Goal: Book appointment/travel/reservation

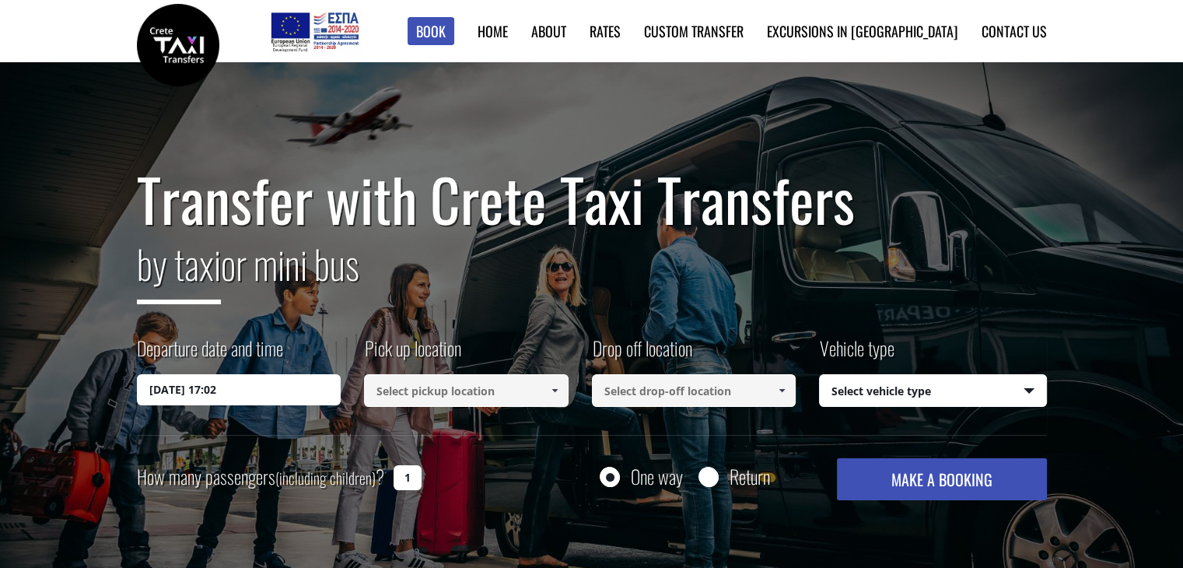
click at [208, 391] on input "18/08/2025 17:02" at bounding box center [239, 389] width 204 height 31
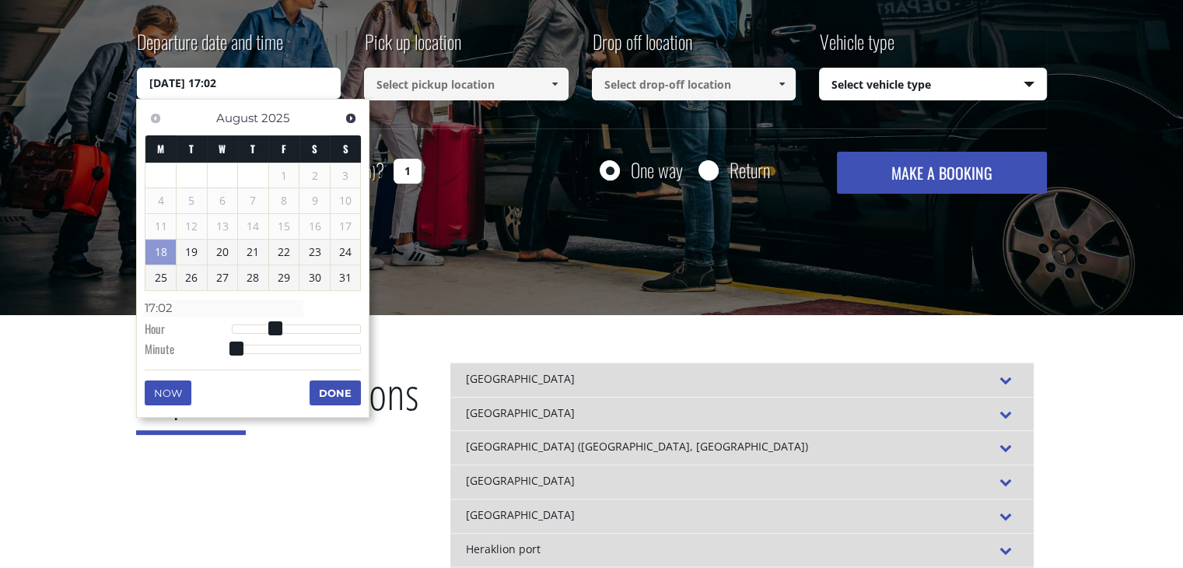
scroll to position [311, 0]
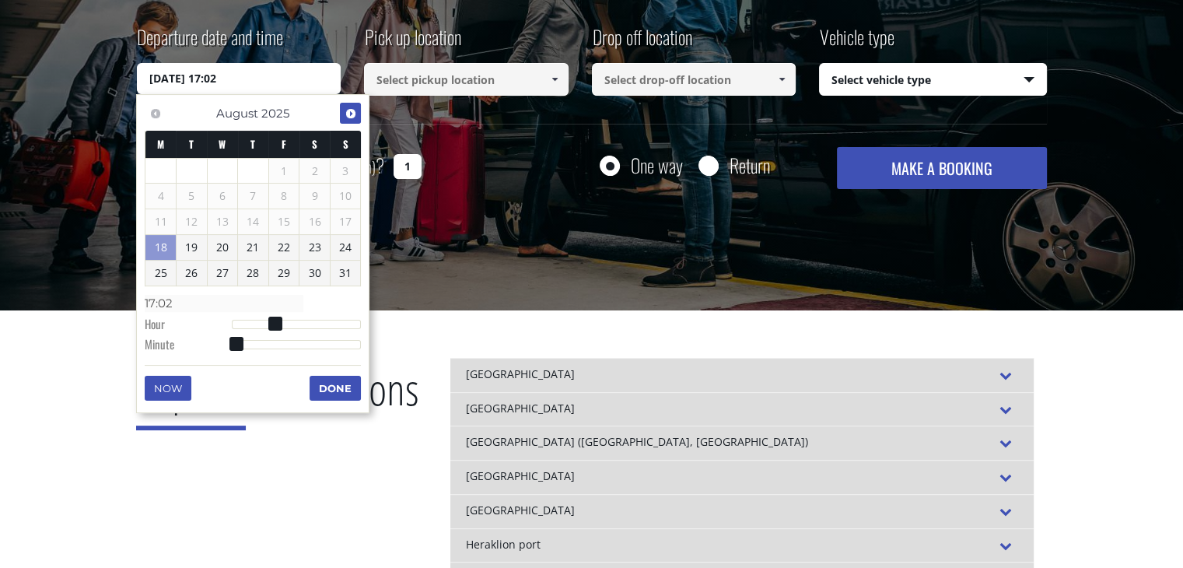
click at [348, 114] on span "Next" at bounding box center [350, 113] width 12 height 12
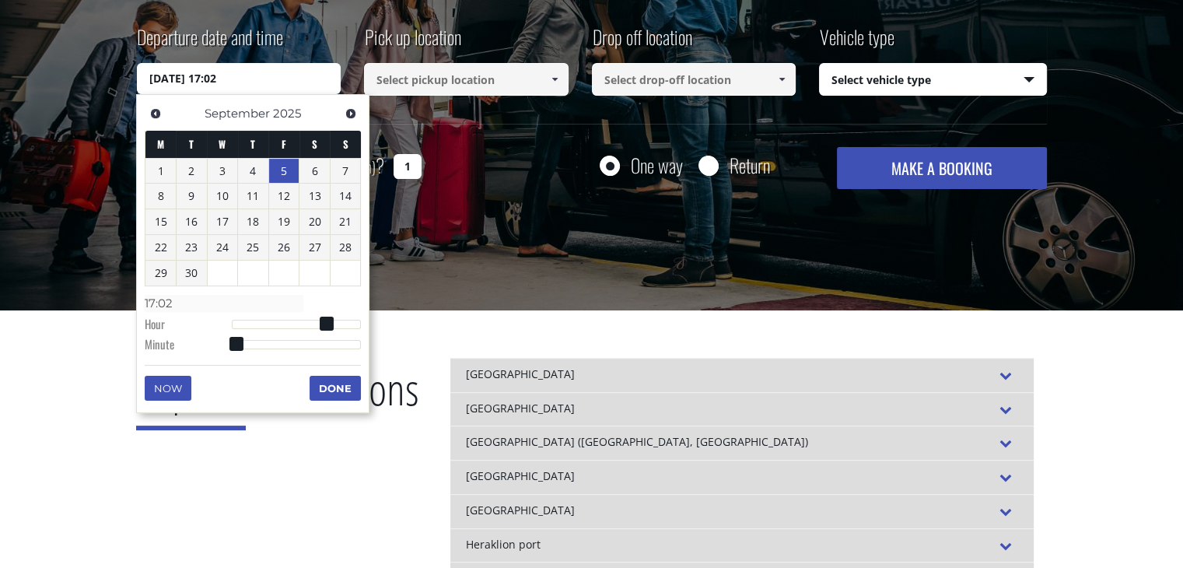
click at [281, 168] on link "5" at bounding box center [284, 171] width 30 height 25
type input "05/09/2025 01:00"
type input "01:00"
type input "05/09/2025 02:00"
type input "02:00"
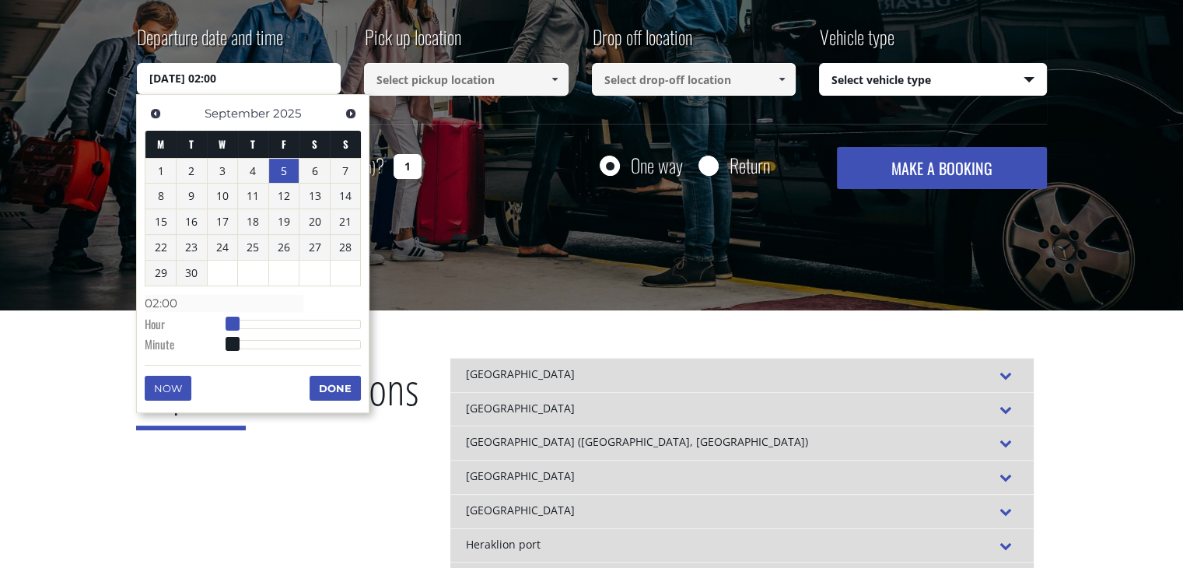
type input "05/09/2025 03:00"
type input "03:00"
type input "05/09/2025 04:00"
type input "04:00"
type input "05/09/2025 05:00"
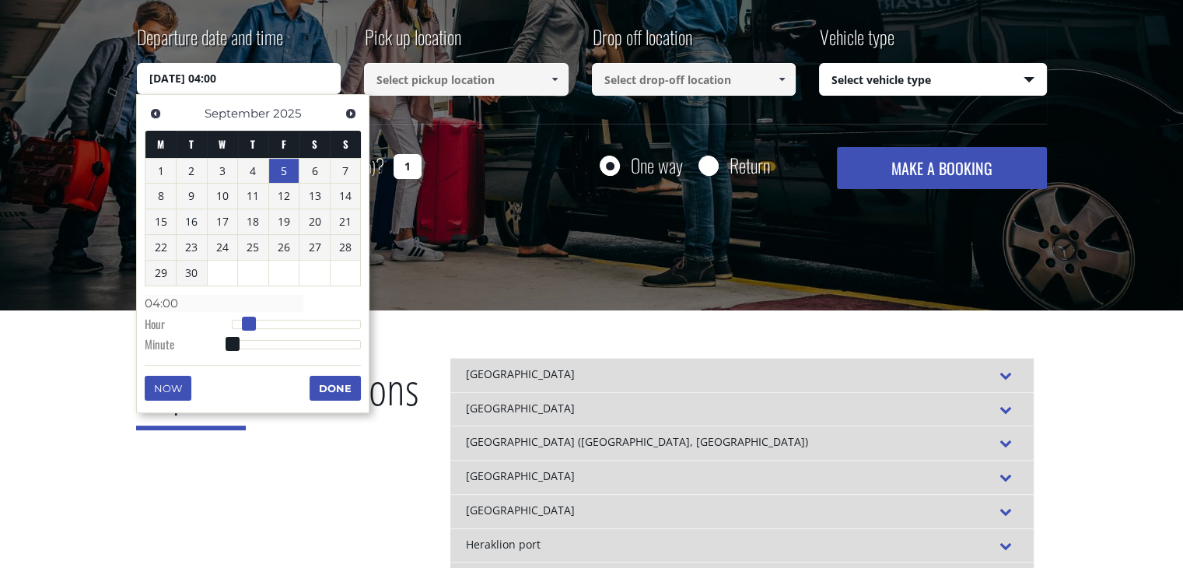
type input "05:00"
type input "05/09/2025 06:00"
type input "06:00"
type input "05/09/2025 07:00"
type input "07:00"
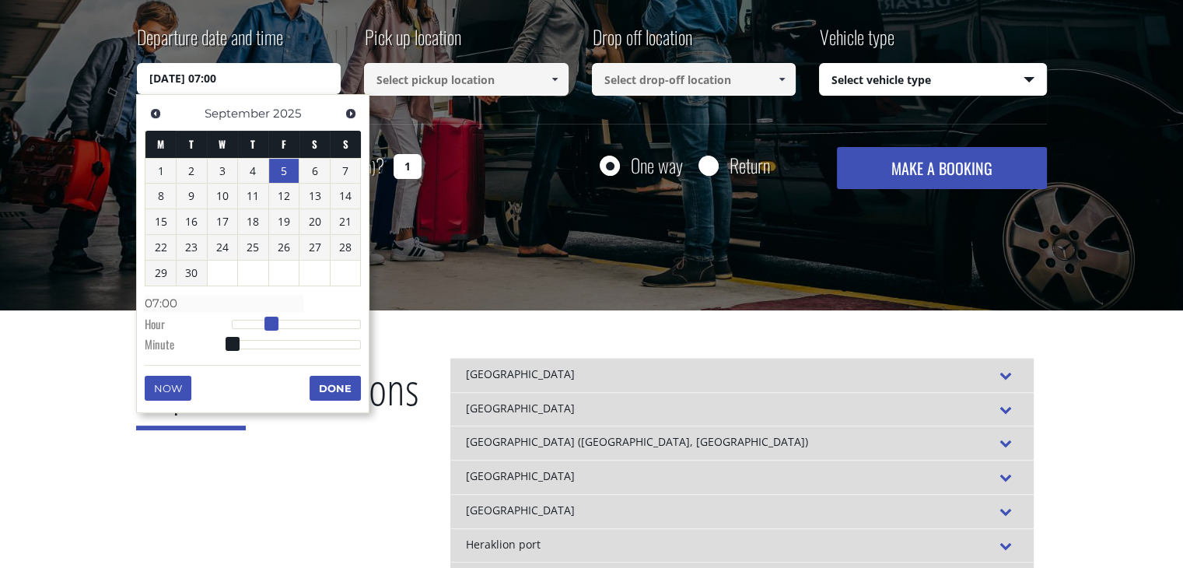
type input "05/09/2025 08:00"
type input "08:00"
drag, startPoint x: 234, startPoint y: 324, endPoint x: 277, endPoint y: 321, distance: 42.9
click at [277, 321] on span at bounding box center [277, 323] width 14 height 14
type input "05/09/2025 08:01"
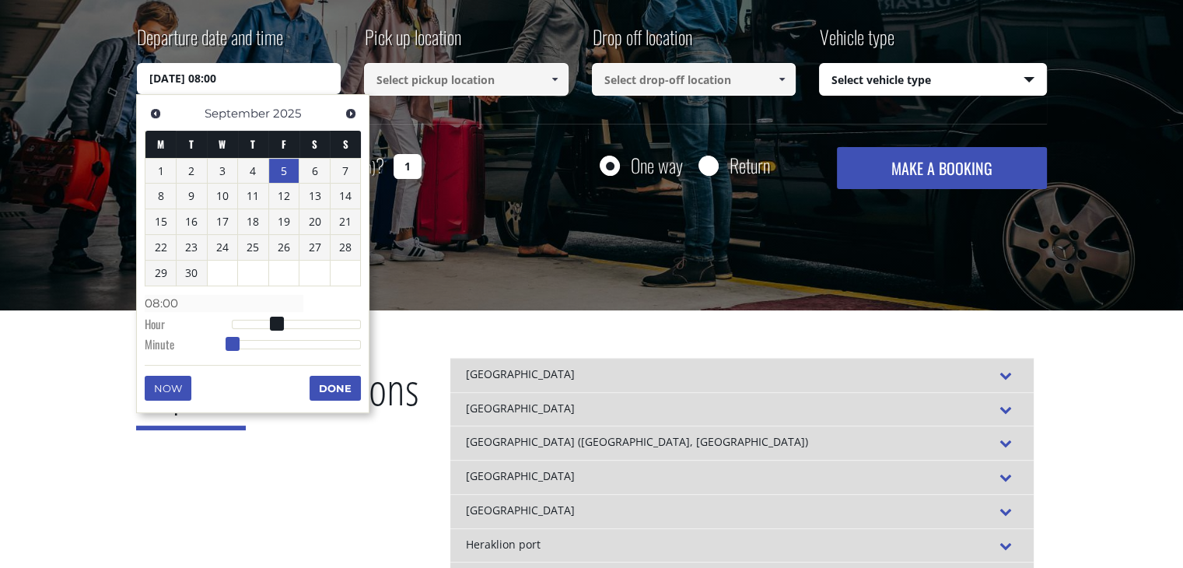
type input "08:01"
type input "05/09/2025 08:02"
type input "08:02"
type input "05/09/2025 08:04"
type input "08:04"
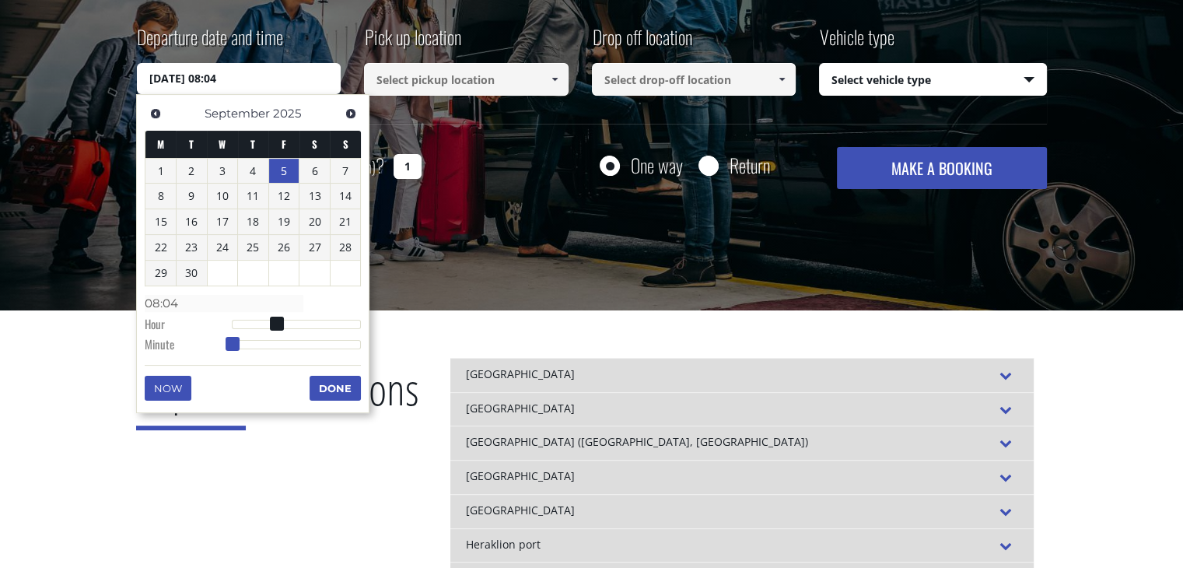
type input "05/09/2025 08:06"
type input "08:06"
type input "05/09/2025 08:07"
type input "08:07"
type input "05/09/2025 08:08"
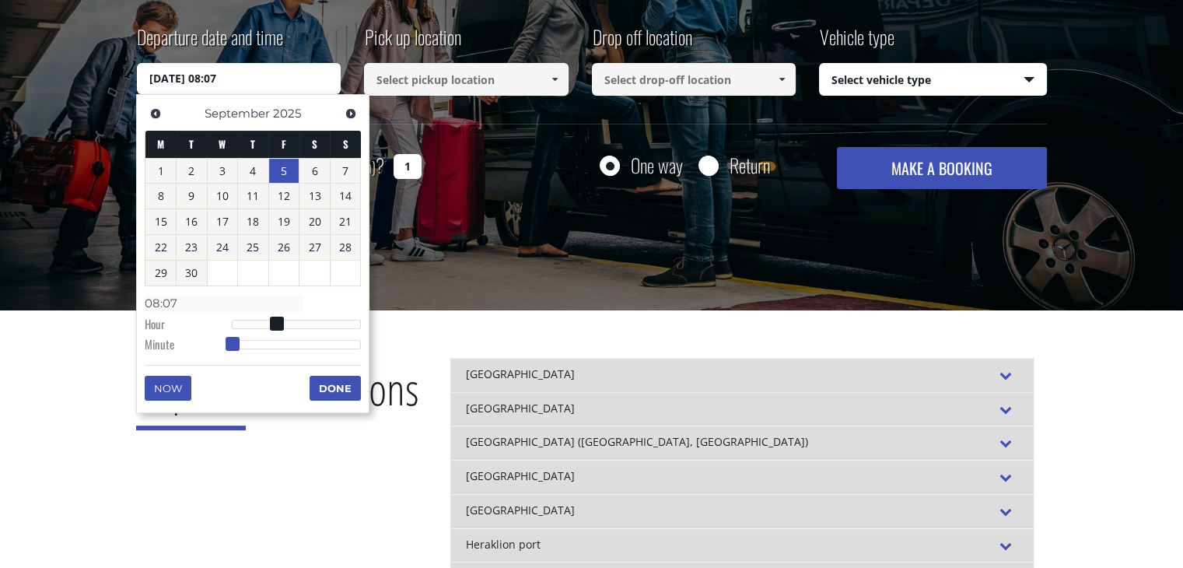
type input "08:08"
type input "05/09/2025 08:09"
type input "08:09"
type input "05/09/2025 08:10"
type input "08:10"
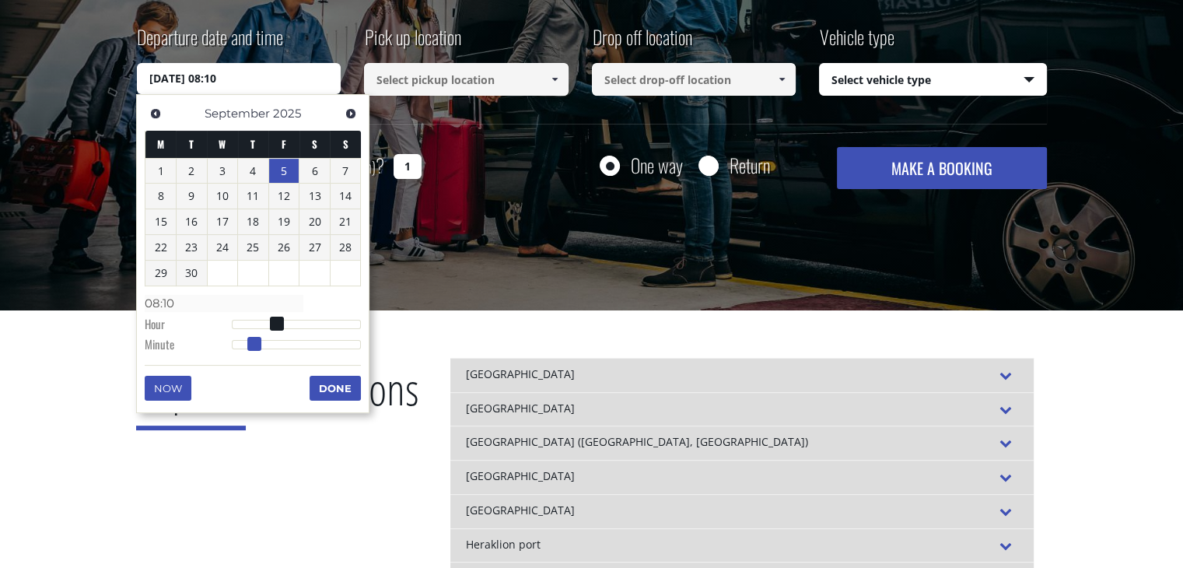
type input "05/09/2025 08:11"
type input "08:11"
type input "05/09/2025 08:12"
type input "08:12"
type input "05/09/2025 08:13"
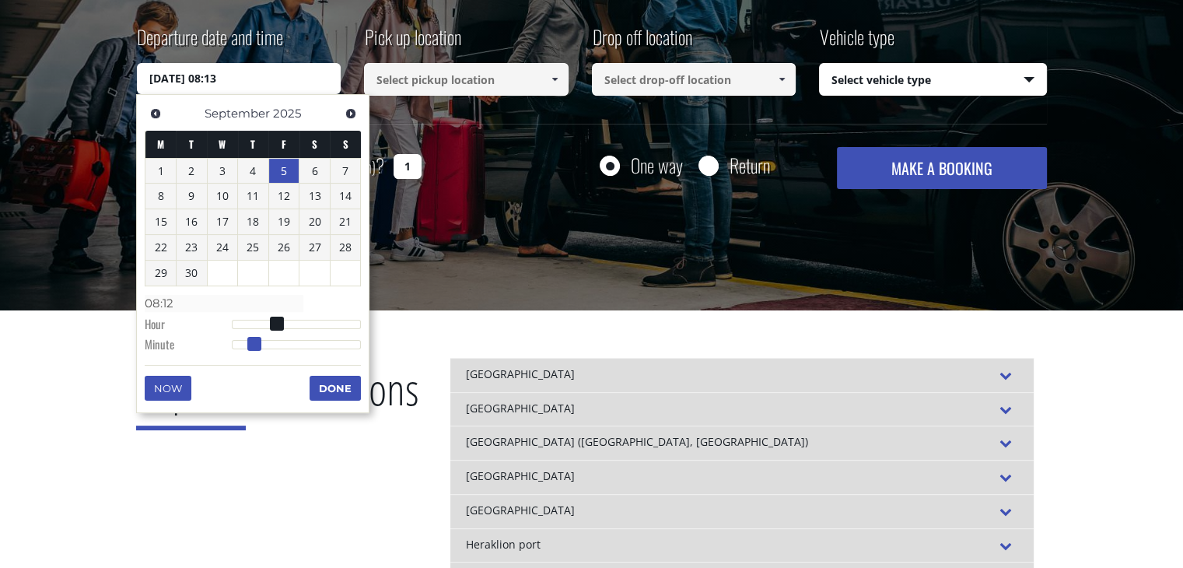
type input "08:13"
type input "05/09/2025 08:14"
type input "08:14"
type input "05/09/2025 08:15"
type input "08:15"
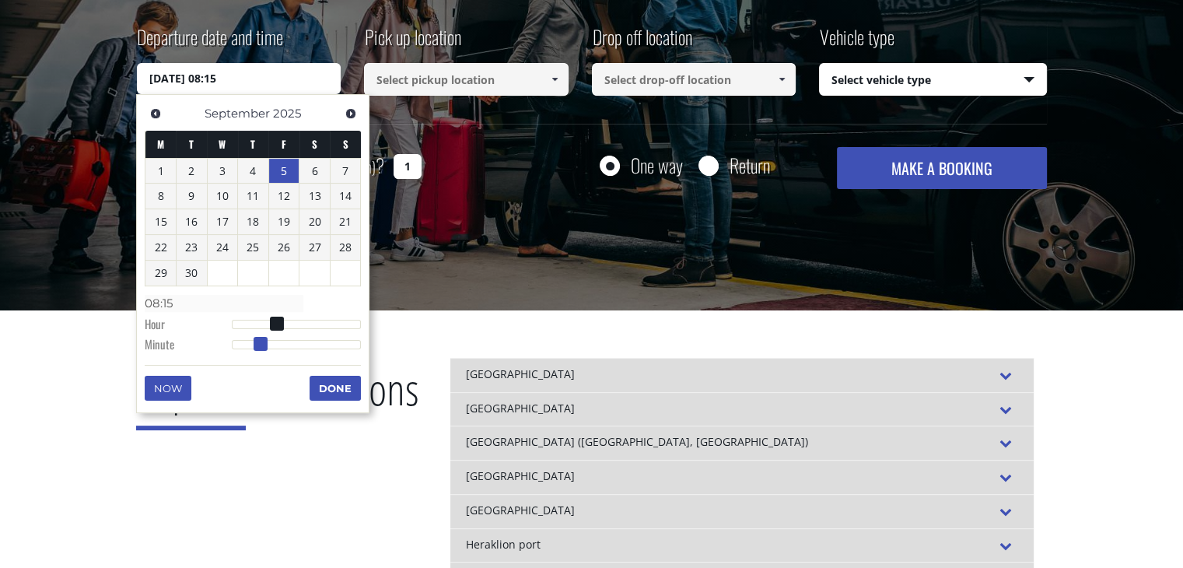
type input "05/09/2025 08:16"
type input "08:16"
type input "05/09/2025 08:17"
type input "08:17"
type input "05/09/2025 08:18"
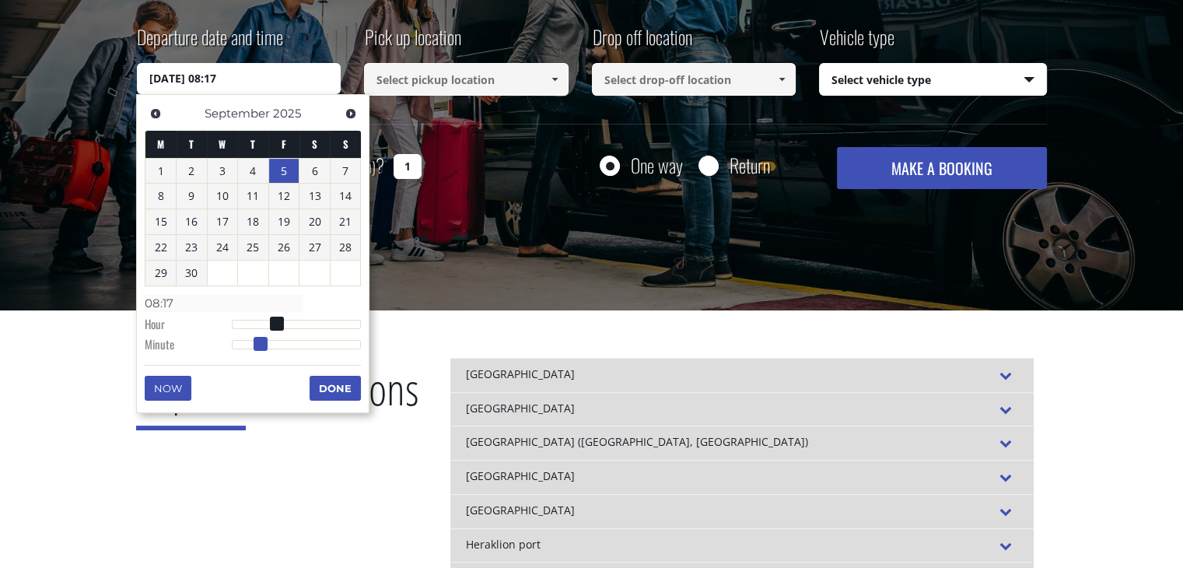
type input "08:18"
type input "05/09/2025 08:19"
type input "08:19"
type input "05/09/2025 08:20"
type input "08:20"
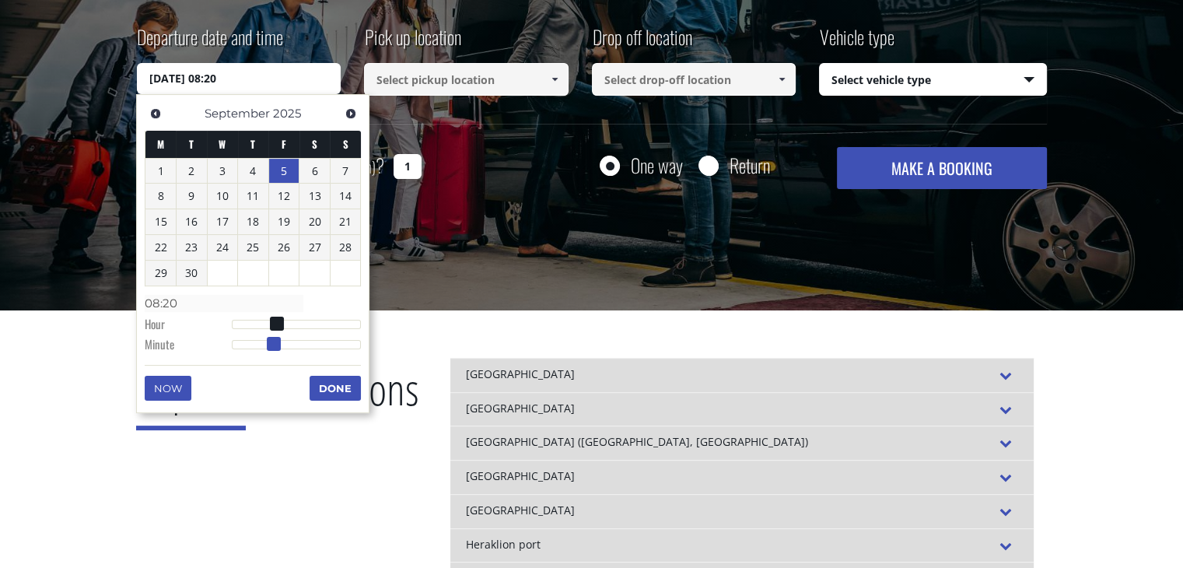
type input "05/09/2025 08:21"
type input "08:21"
type input "05/09/2025 08:22"
type input "08:22"
type input "05/09/2025 08:23"
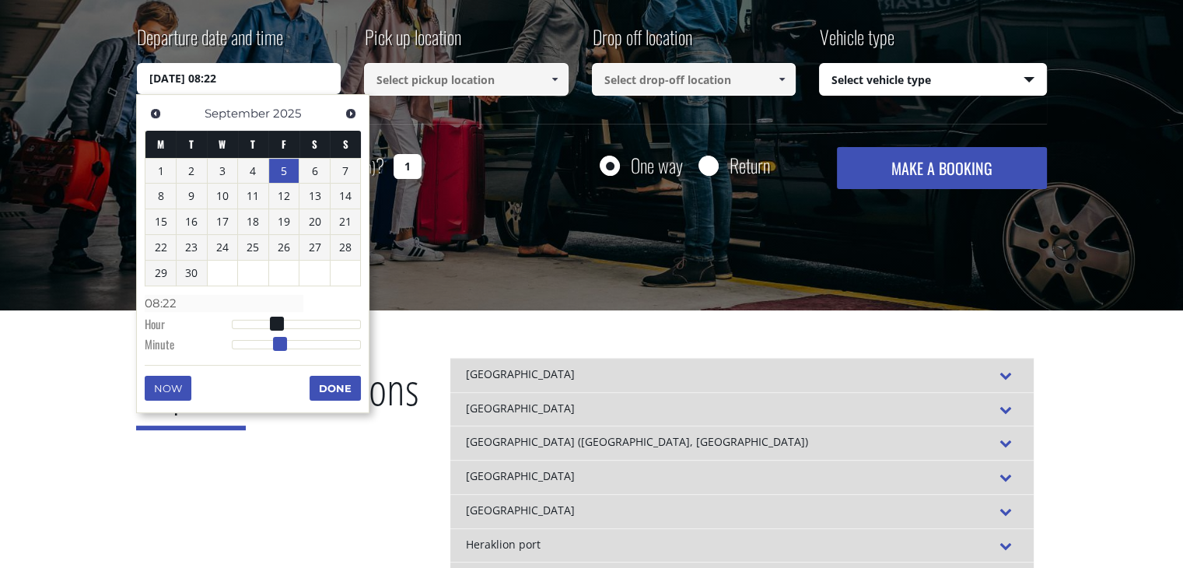
type input "08:23"
type input "05/09/2025 08:24"
type input "08:24"
type input "05/09/2025 08:25"
type input "08:25"
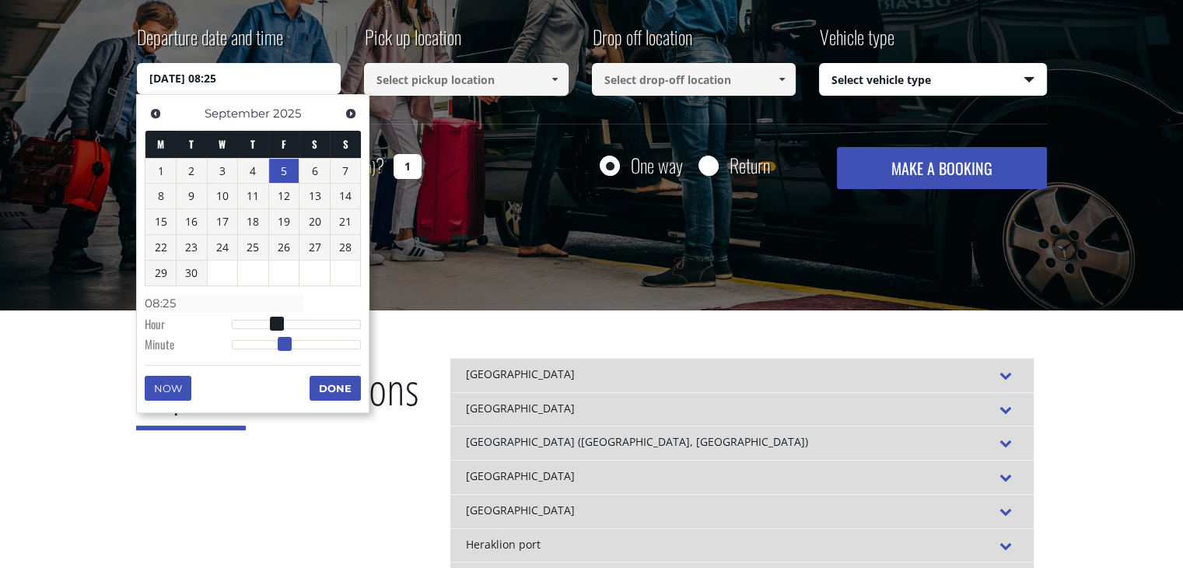
type input "05/09/2025 08:26"
type input "08:26"
type input "05/09/2025 08:27"
type input "08:27"
type input "05/09/2025 08:28"
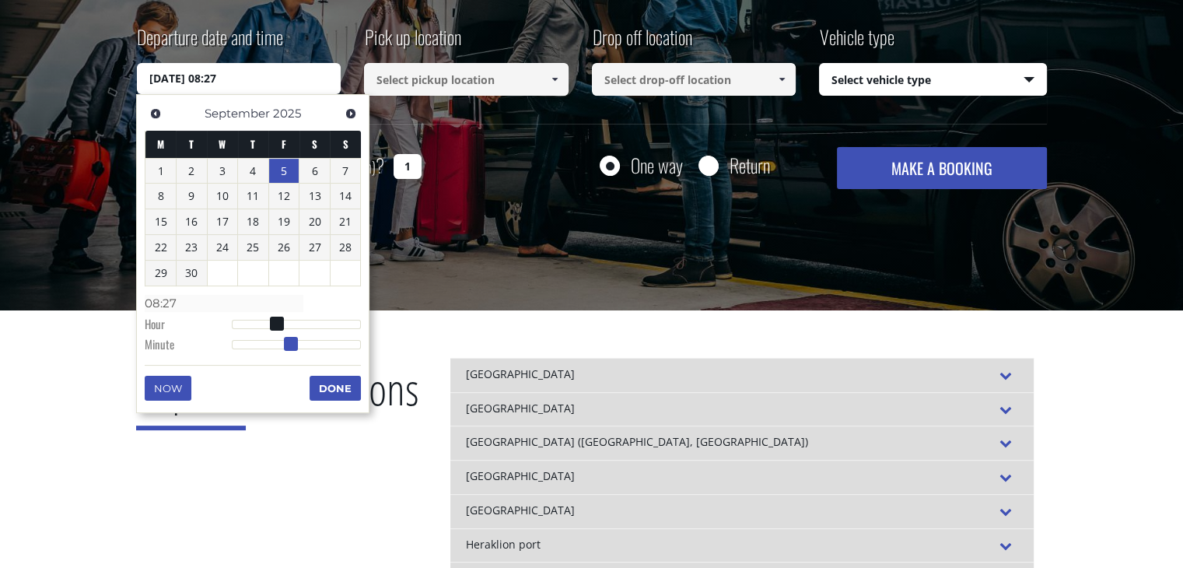
type input "08:28"
type input "05/09/2025 08:29"
type input "08:29"
type input "05/09/2025 08:30"
type input "08:30"
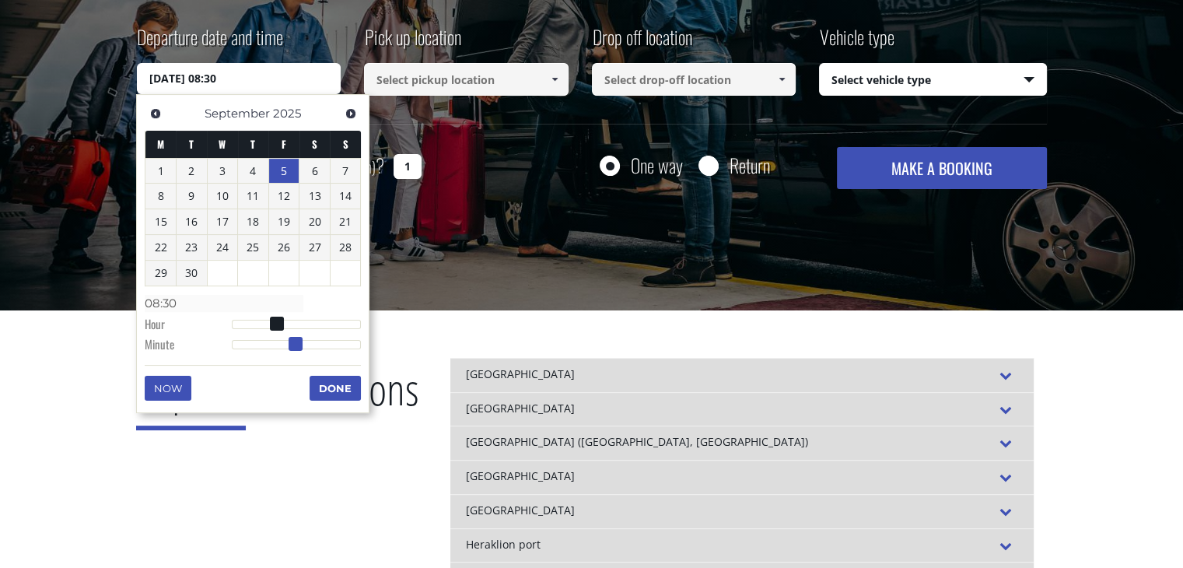
type input "05/09/2025 08:31"
type input "08:31"
type input "05/09/2025 08:32"
type input "08:32"
type input "05/09/2025 08:31"
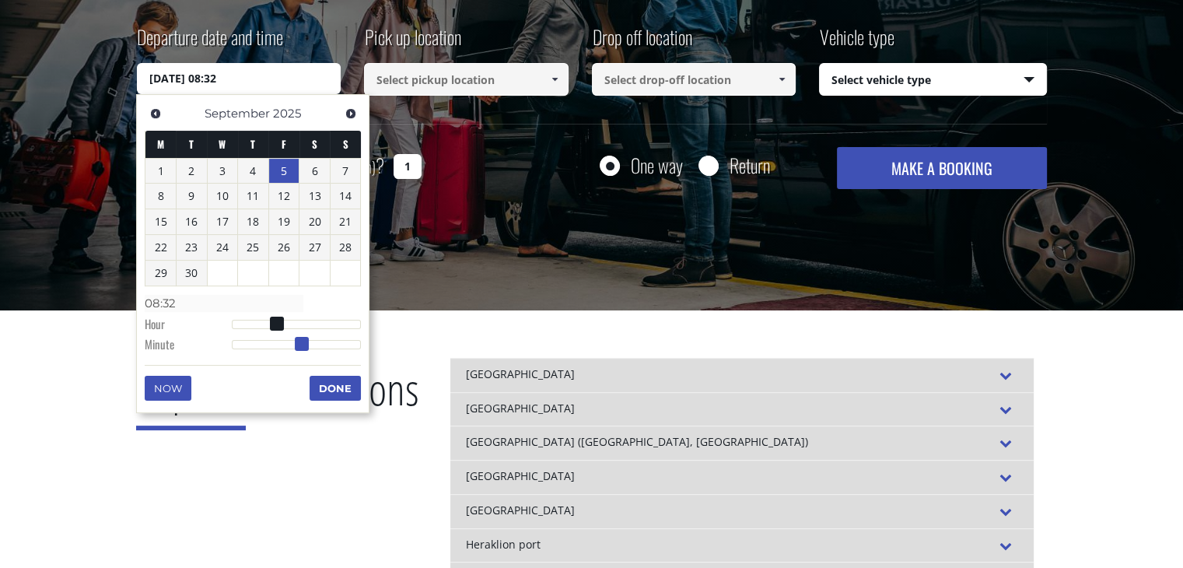
type input "08:31"
type input "05/09/2025 08:30"
type input "08:30"
type input "05/09/2025 08:29"
type input "08:29"
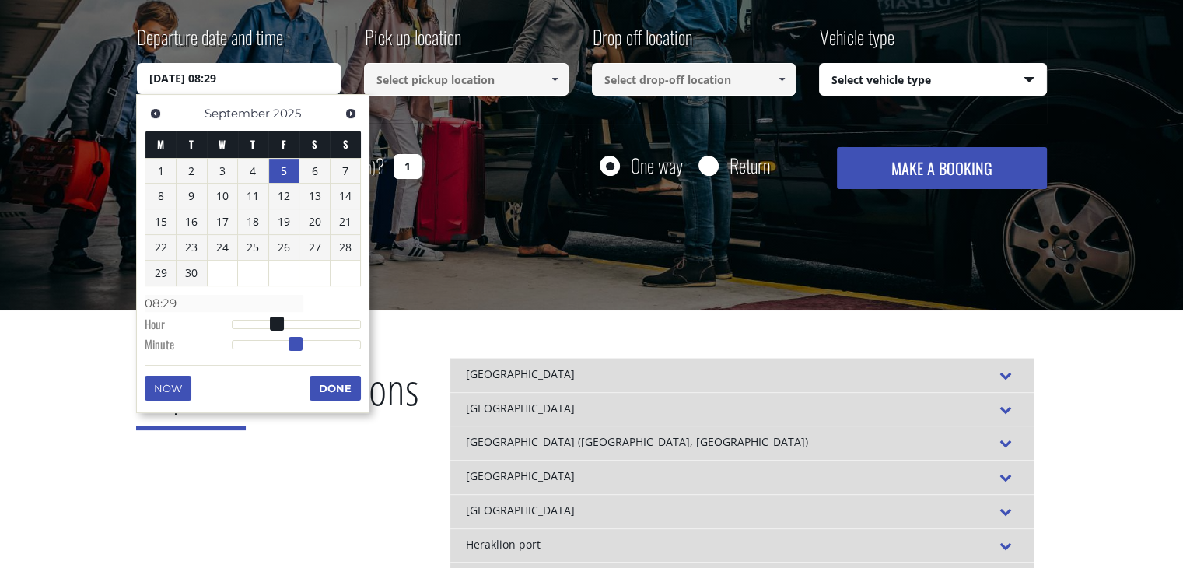
type input "05/09/2025 08:30"
type input "08:30"
drag, startPoint x: 233, startPoint y: 340, endPoint x: 299, endPoint y: 348, distance: 65.8
click at [299, 348] on span at bounding box center [297, 344] width 14 height 14
click at [328, 389] on button "Done" at bounding box center [334, 388] width 51 height 25
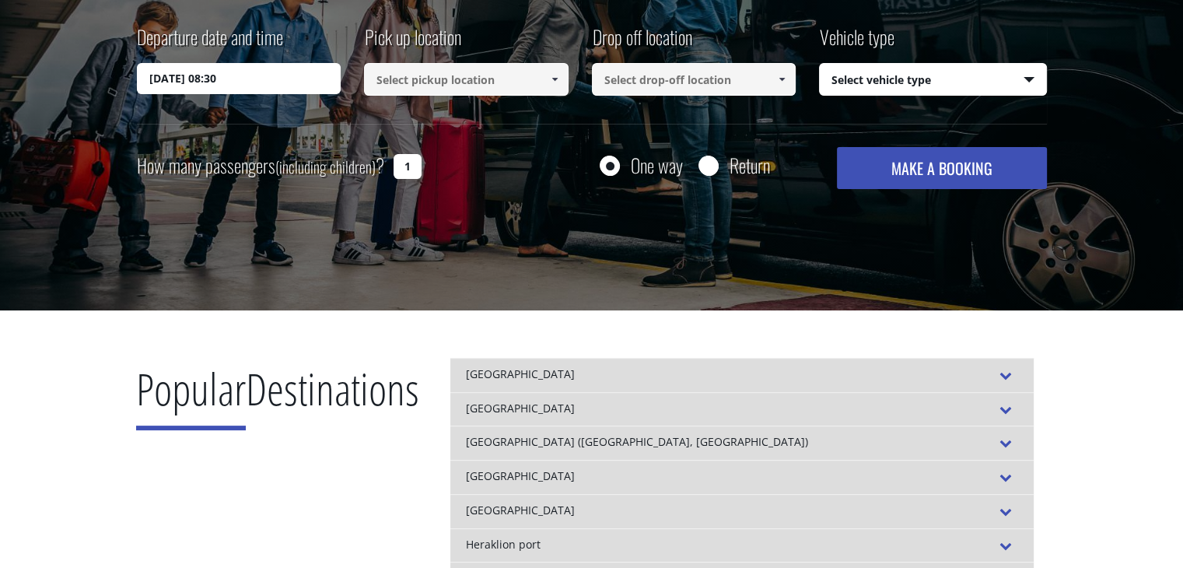
drag, startPoint x: 407, startPoint y: 161, endPoint x: 377, endPoint y: 161, distance: 30.3
click at [377, 161] on div "How many passengers (including children) ? 1" at bounding box center [297, 166] width 320 height 38
type input "7"
click at [438, 82] on input at bounding box center [466, 79] width 204 height 33
click at [558, 82] on span at bounding box center [554, 79] width 12 height 12
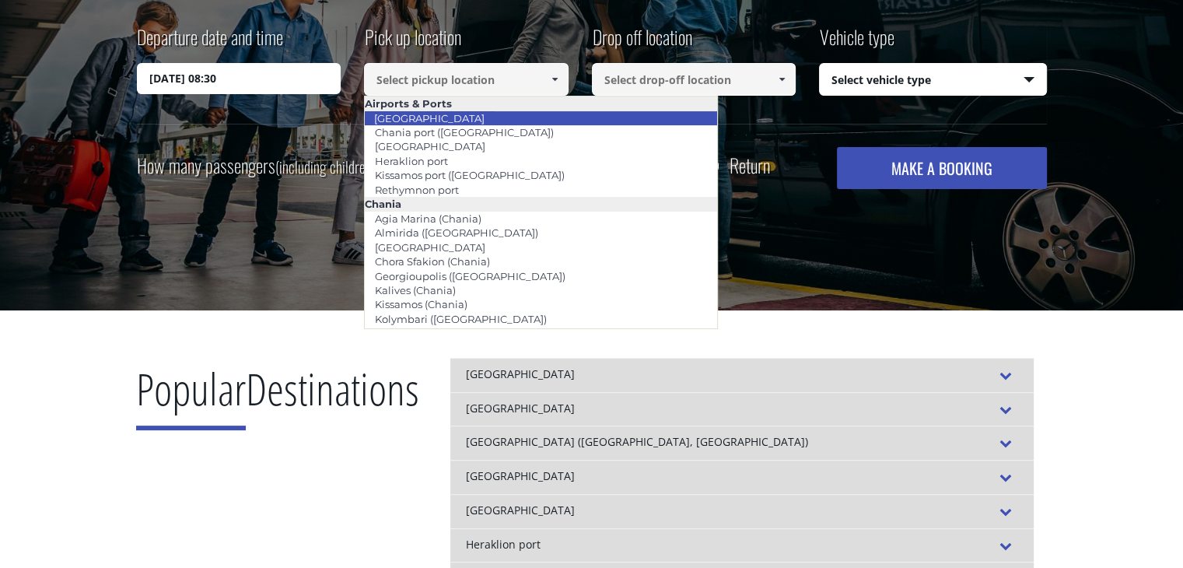
click at [432, 119] on link "[GEOGRAPHIC_DATA]" at bounding box center [429, 118] width 131 height 22
type input "[GEOGRAPHIC_DATA]"
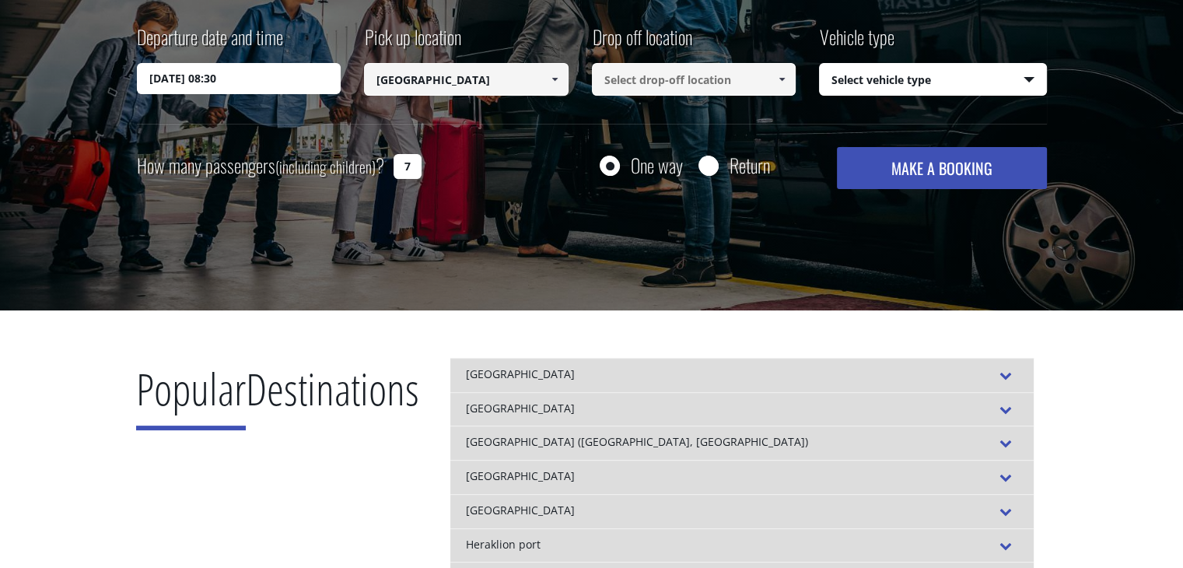
click at [684, 79] on input at bounding box center [694, 79] width 204 height 33
click at [788, 82] on link at bounding box center [782, 79] width 26 height 33
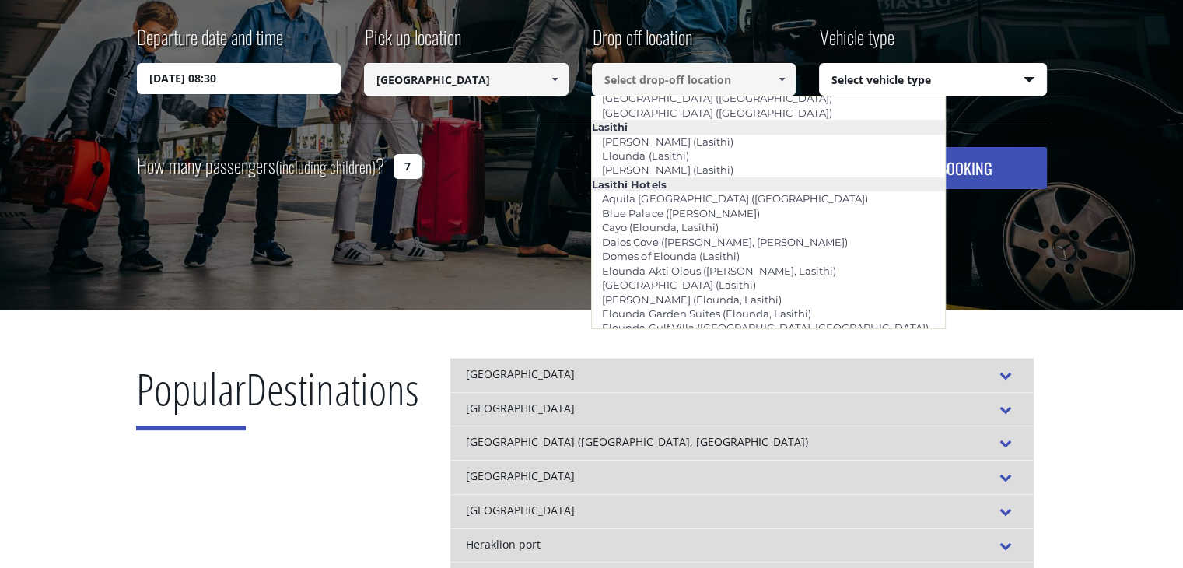
scroll to position [2099, 0]
type input "Skaleta ([GEOGRAPHIC_DATA])"
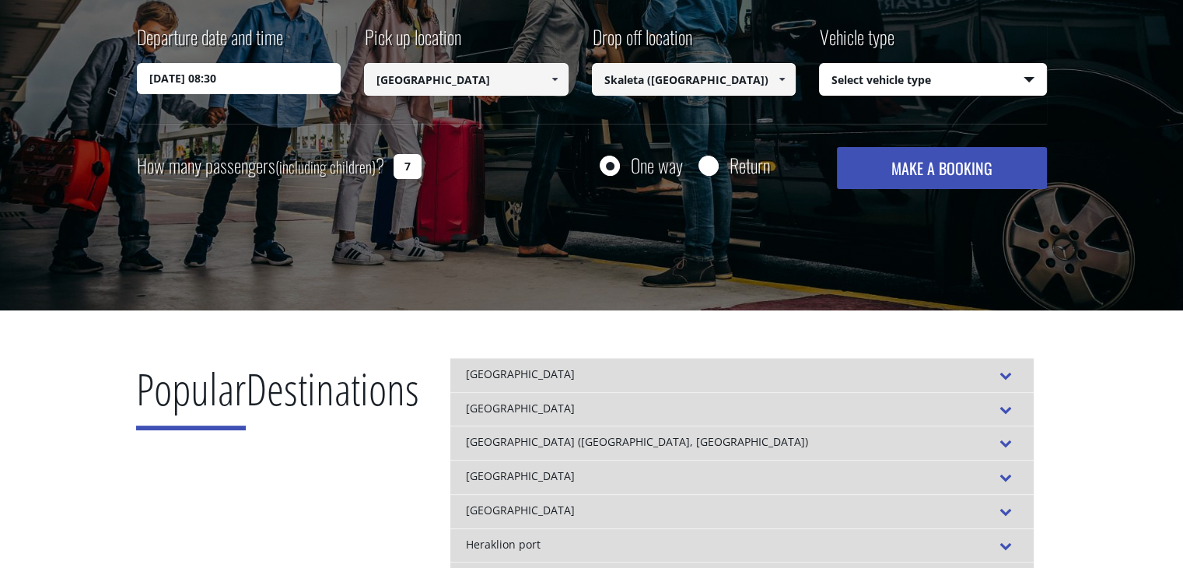
click at [918, 88] on select "Select vehicle type Taxi (4 passengers) Mercedes E Class Mini Van (7 passengers…" at bounding box center [933, 80] width 226 height 33
select select "541"
click at [820, 64] on select "Select vehicle type Taxi (4 passengers) Mercedes E Class Mini Van (7 passengers…" at bounding box center [933, 80] width 226 height 33
click at [753, 168] on label "Return" at bounding box center [749, 165] width 40 height 19
click at [718, 168] on input "Return" at bounding box center [707, 166] width 19 height 19
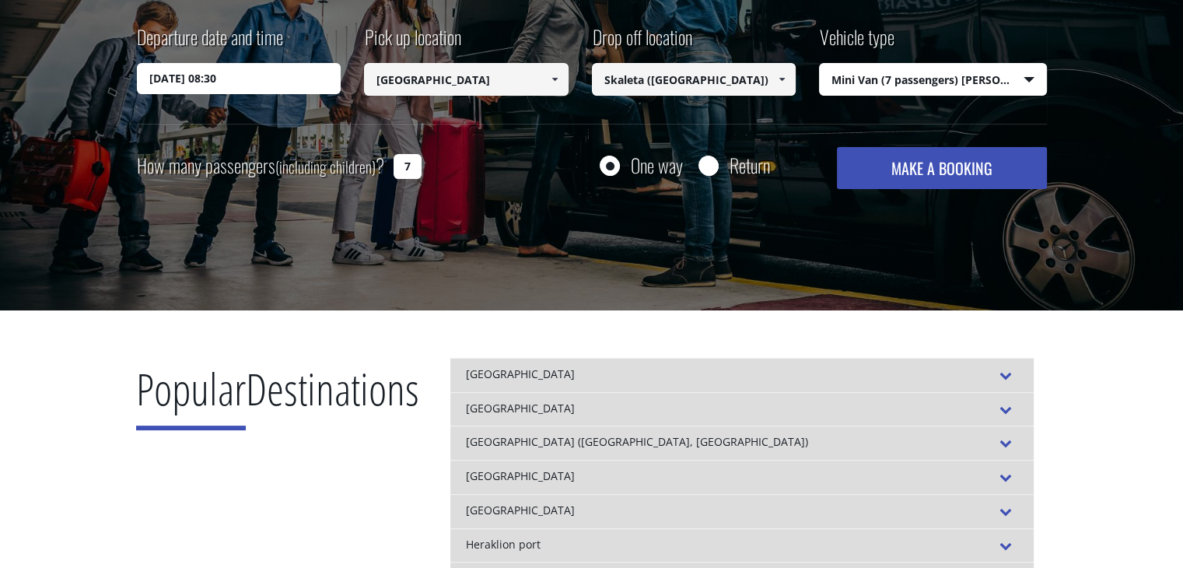
radio input "true"
type input "Skaleta ([GEOGRAPHIC_DATA])"
type input "[GEOGRAPHIC_DATA]"
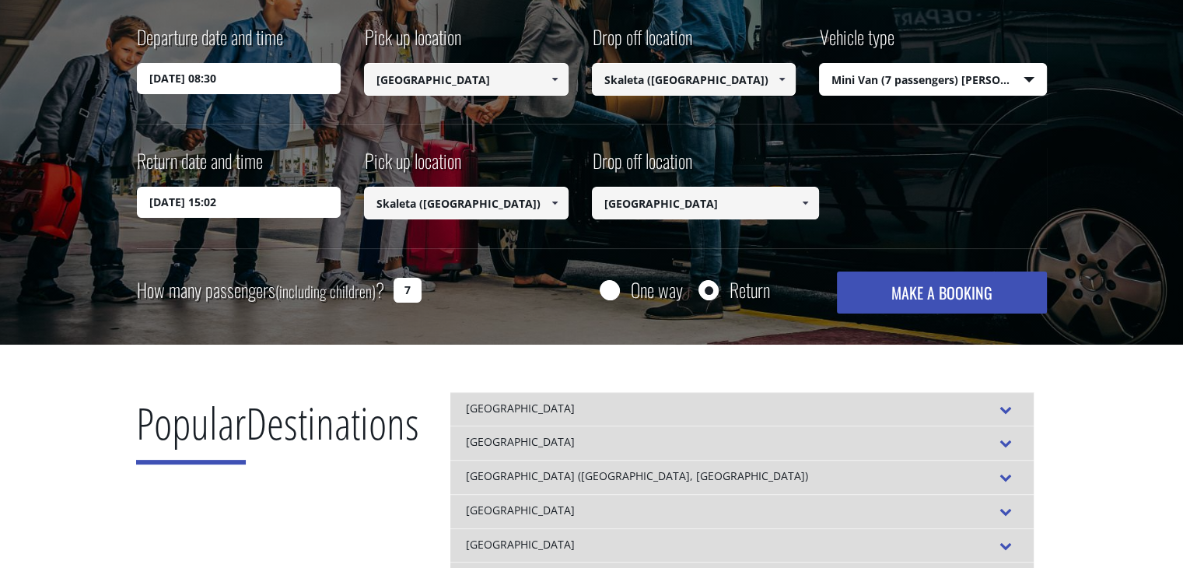
click at [205, 210] on input "19/08/2025 15:02" at bounding box center [239, 202] width 204 height 31
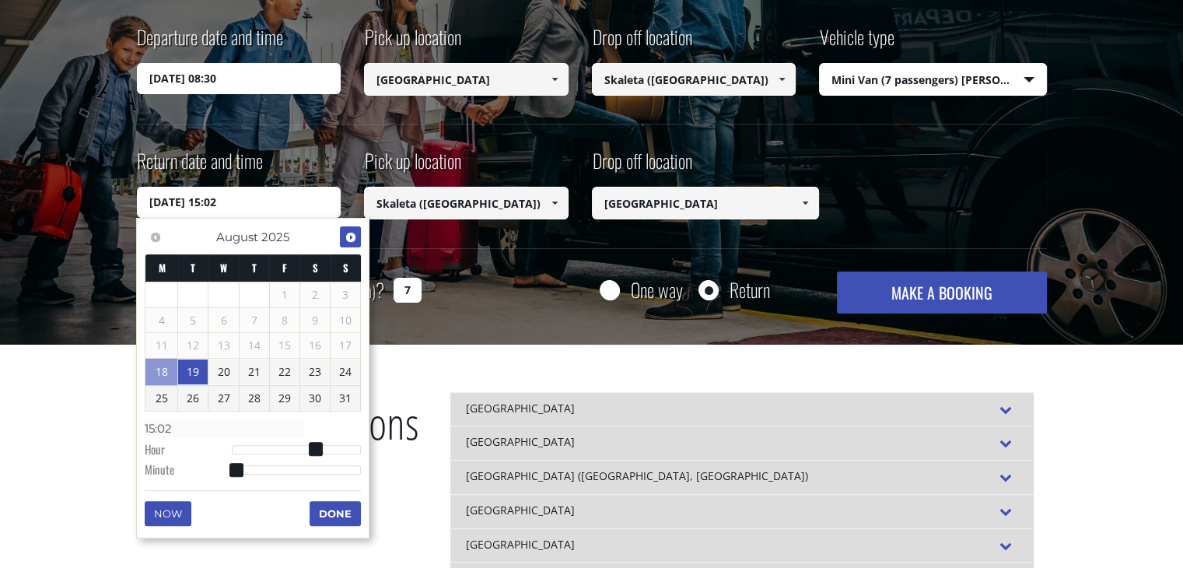
click at [351, 234] on span "Next" at bounding box center [350, 237] width 12 height 12
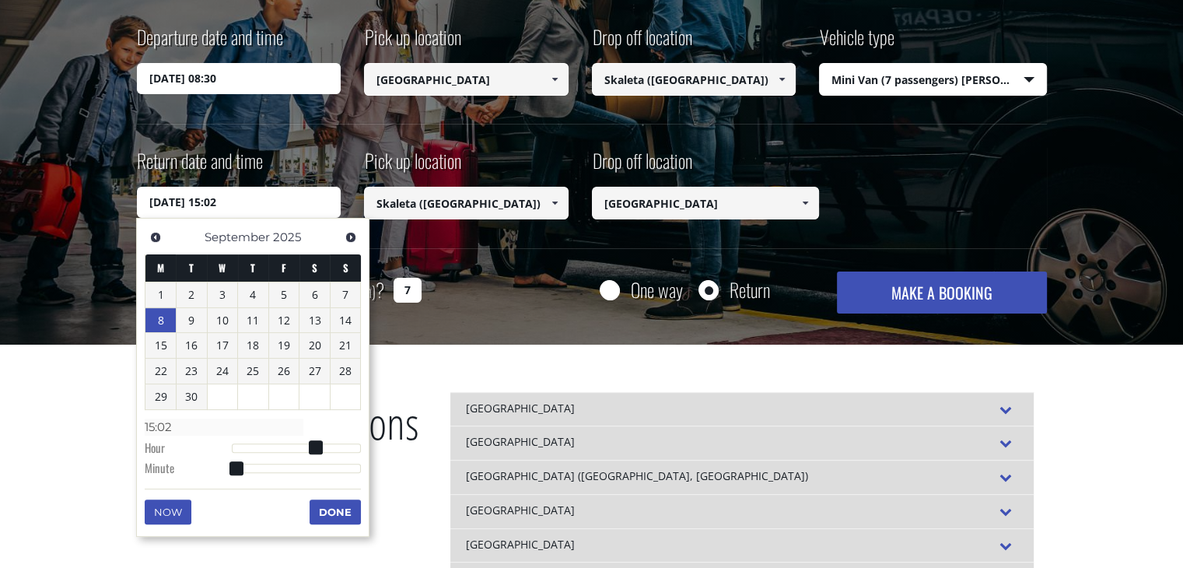
click at [163, 324] on link "8" at bounding box center [160, 320] width 30 height 25
type input "08/09/2025 15:02"
click at [331, 513] on button "Done" at bounding box center [334, 511] width 51 height 25
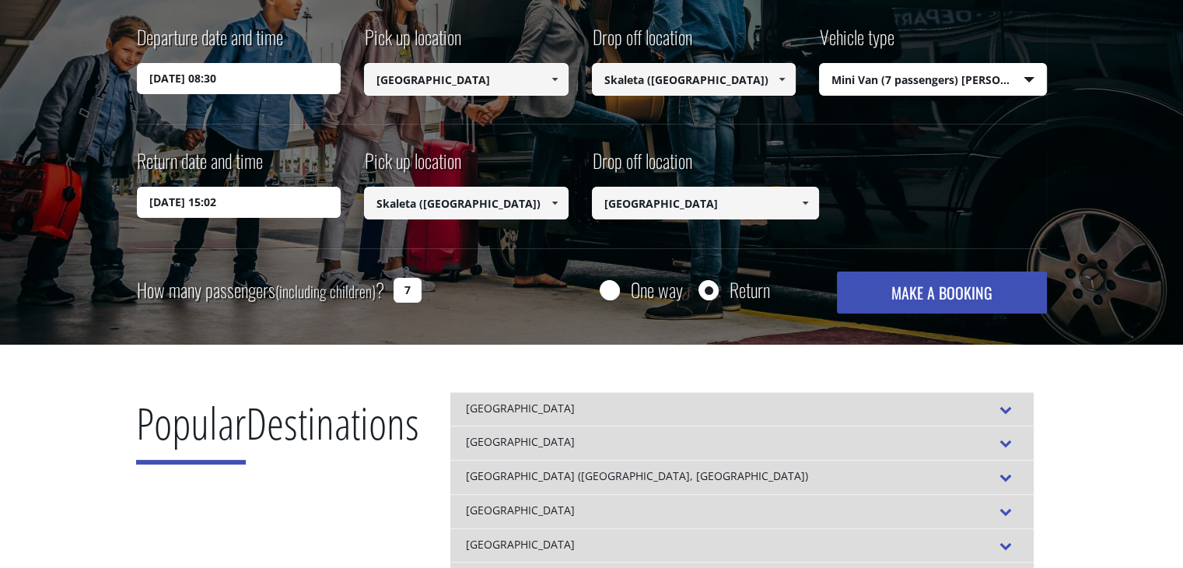
click at [990, 287] on button "MAKE A BOOKING" at bounding box center [941, 292] width 209 height 42
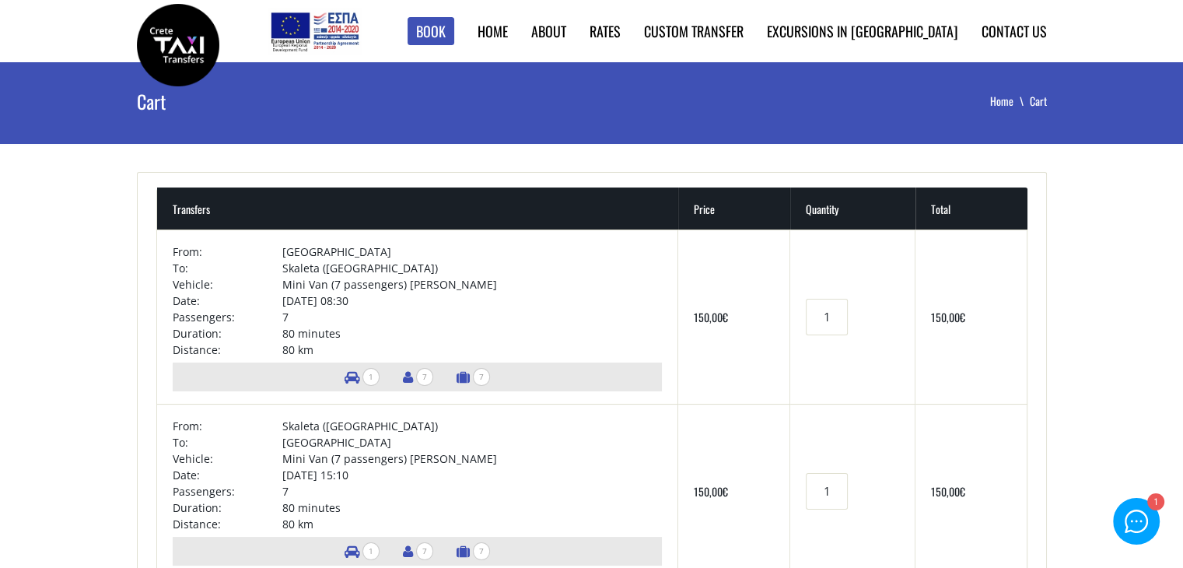
scroll to position [389, 0]
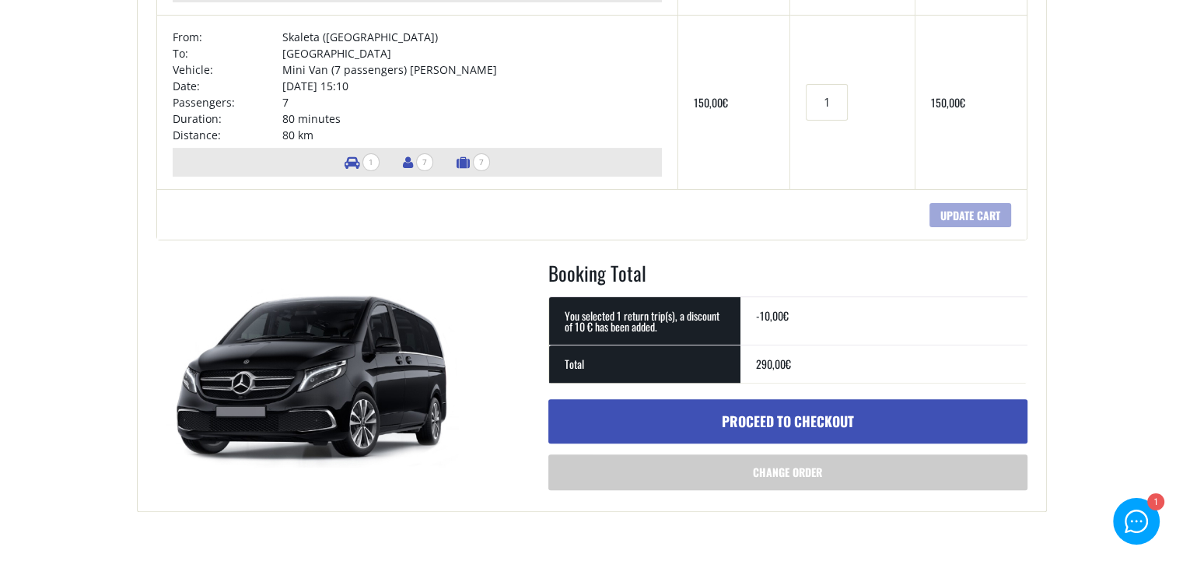
click at [771, 424] on link "Proceed to checkout" at bounding box center [787, 421] width 479 height 45
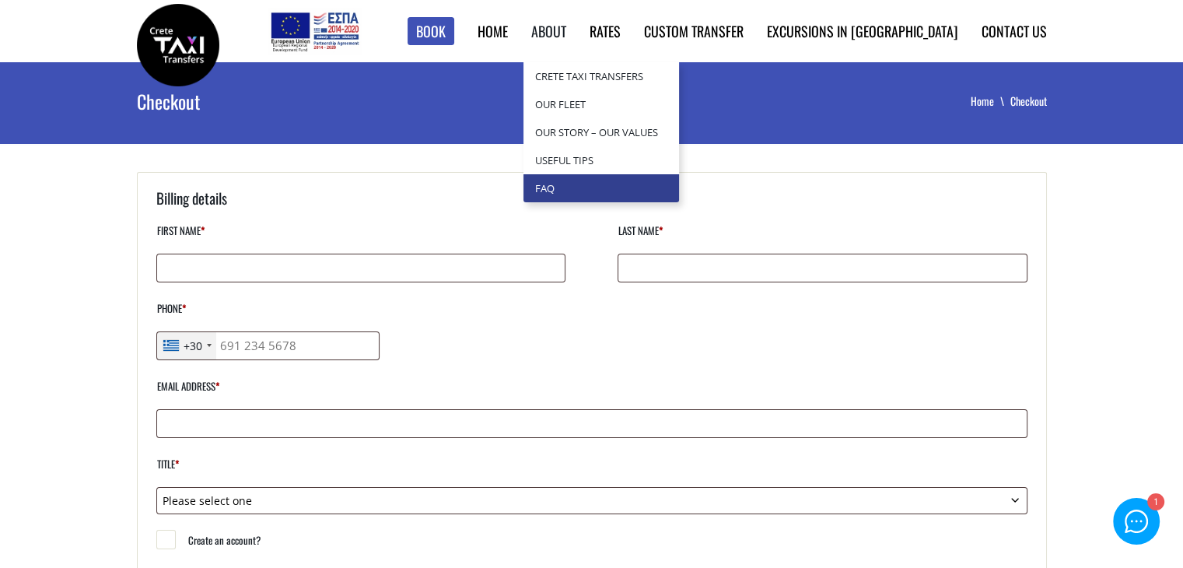
click at [651, 194] on link "Faq" at bounding box center [601, 188] width 156 height 28
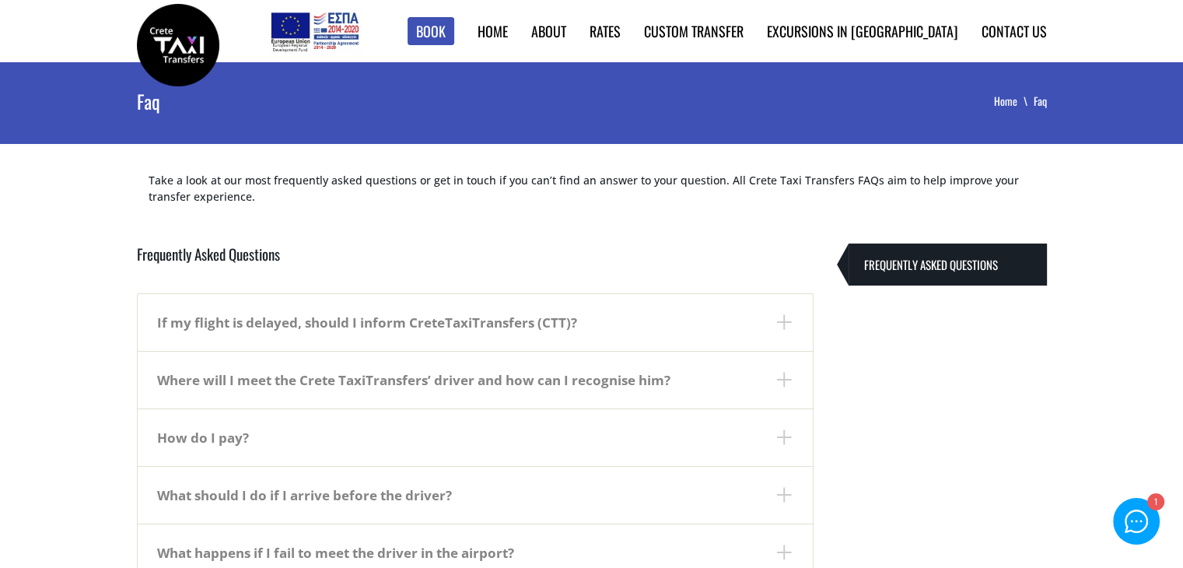
click at [533, 332] on dt "If my flight is delayed, should I inform CreteTaxiTransfers (CTT)?" at bounding box center [475, 322] width 675 height 57
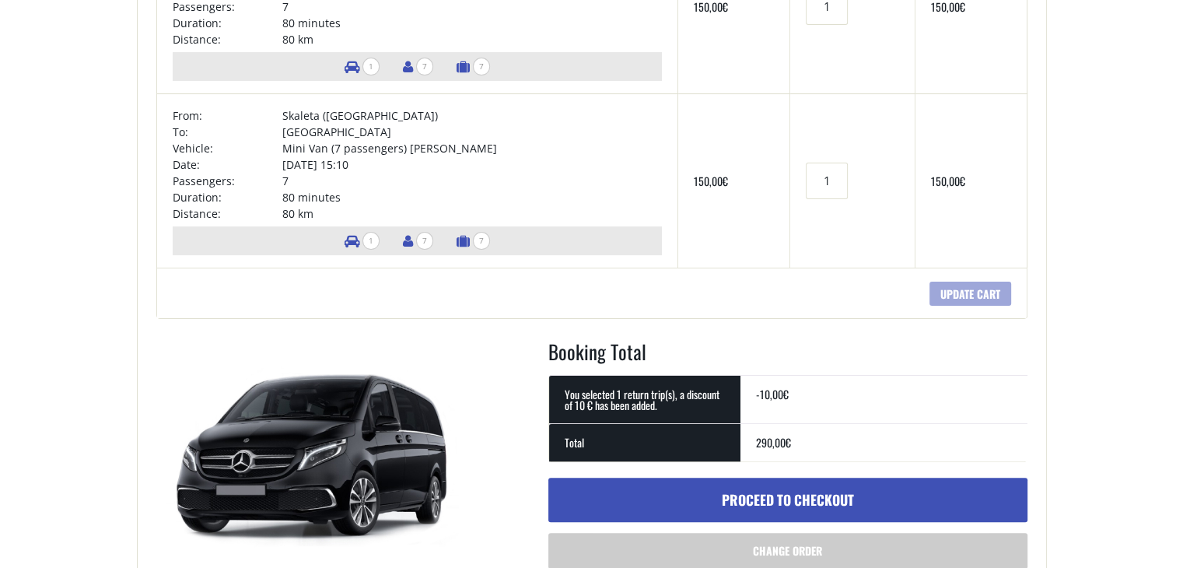
scroll to position [311, 0]
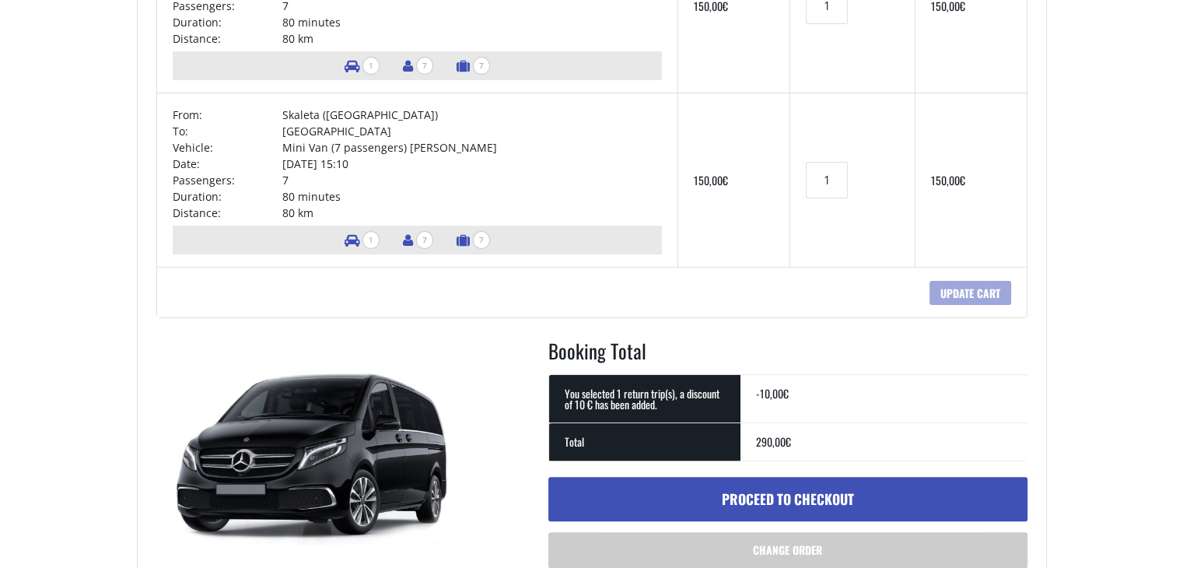
click at [787, 495] on link "Proceed to checkout" at bounding box center [787, 499] width 479 height 45
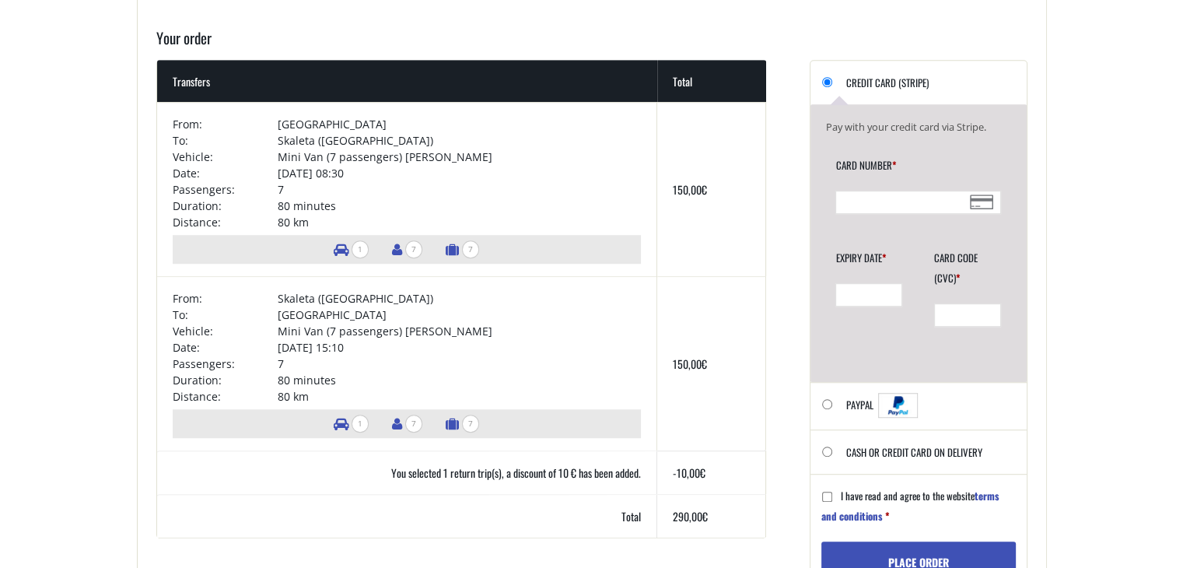
scroll to position [1166, 0]
